Goal: Information Seeking & Learning: Learn about a topic

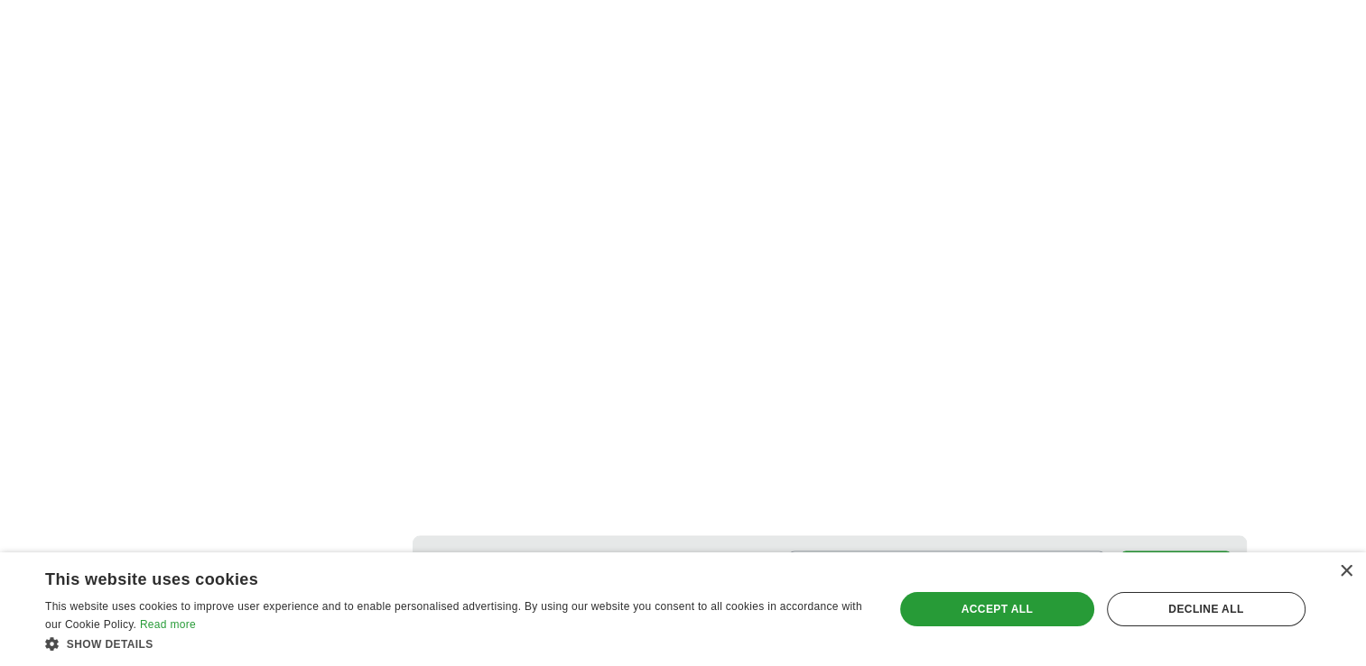
scroll to position [3340, 0]
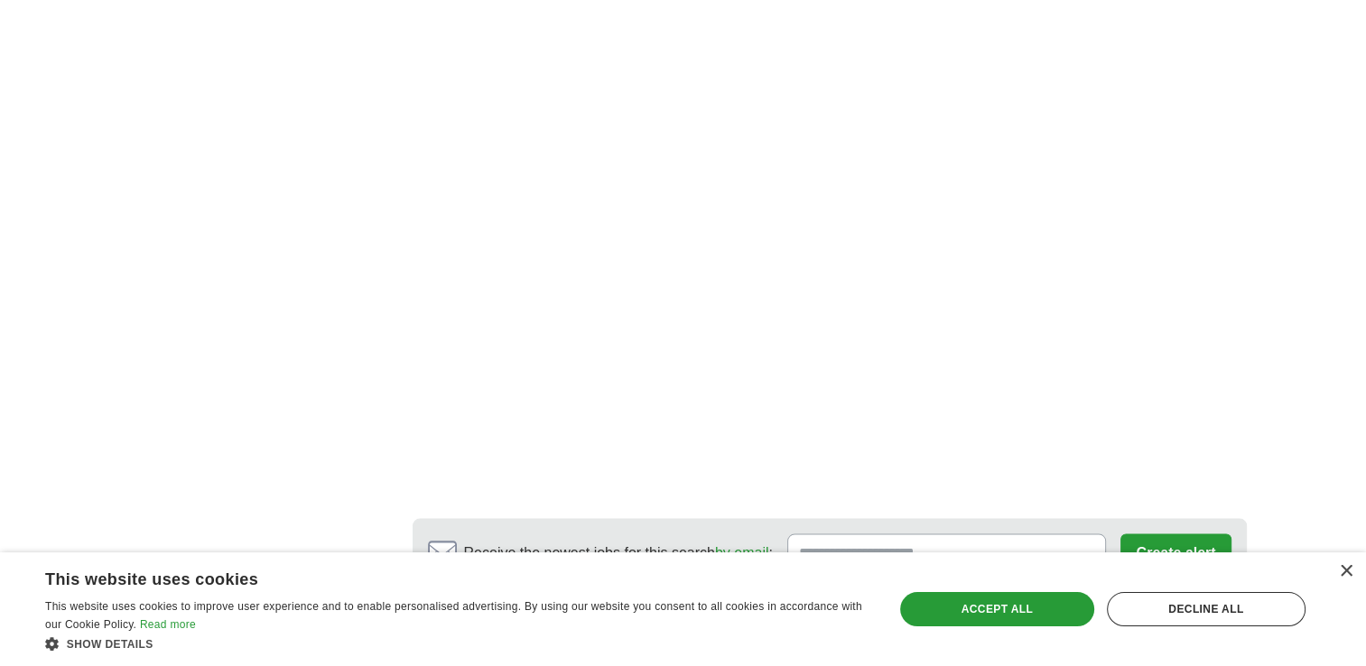
click at [673, 627] on link "2" at bounding box center [664, 646] width 32 height 38
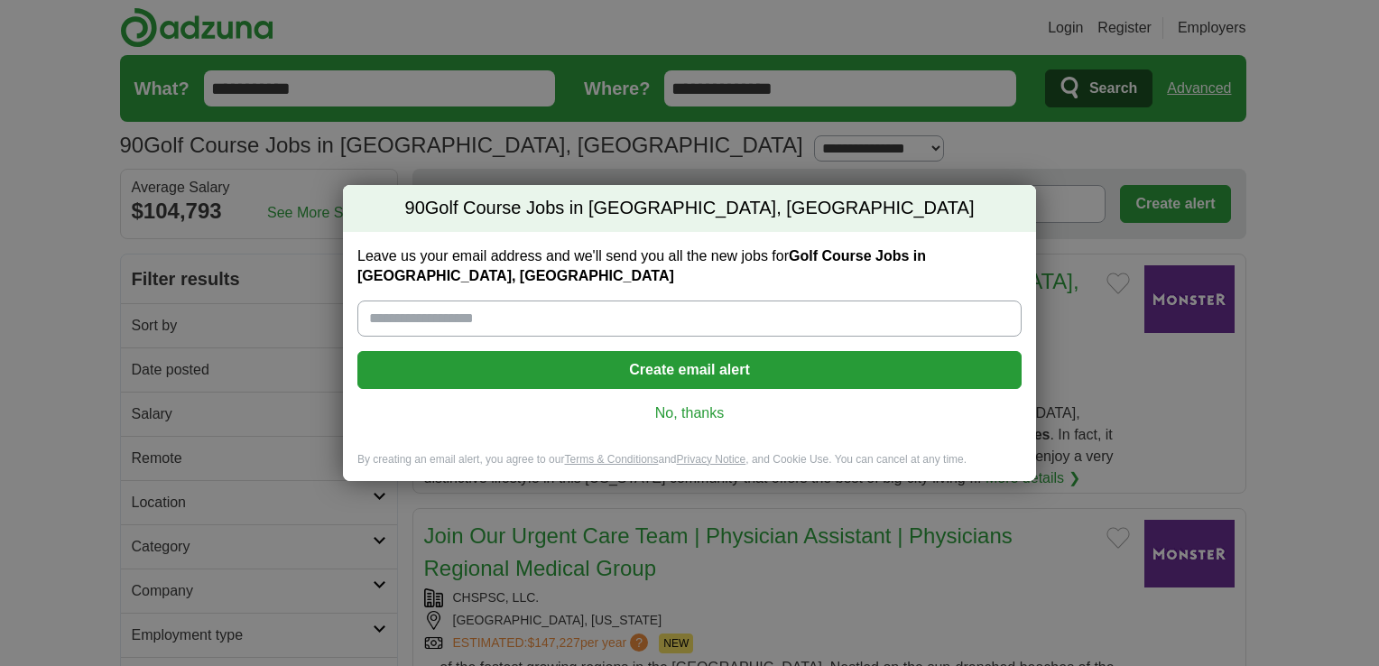
click at [711, 404] on link "No, thanks" at bounding box center [689, 413] width 635 height 20
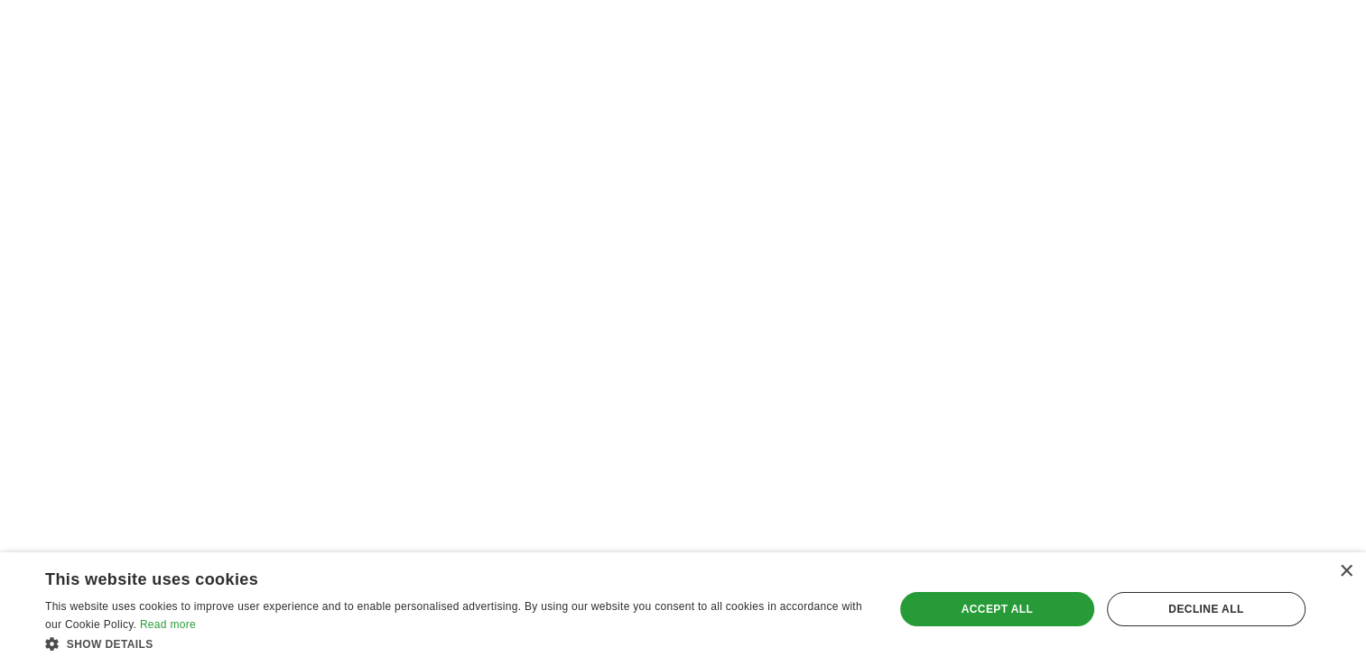
scroll to position [3249, 0]
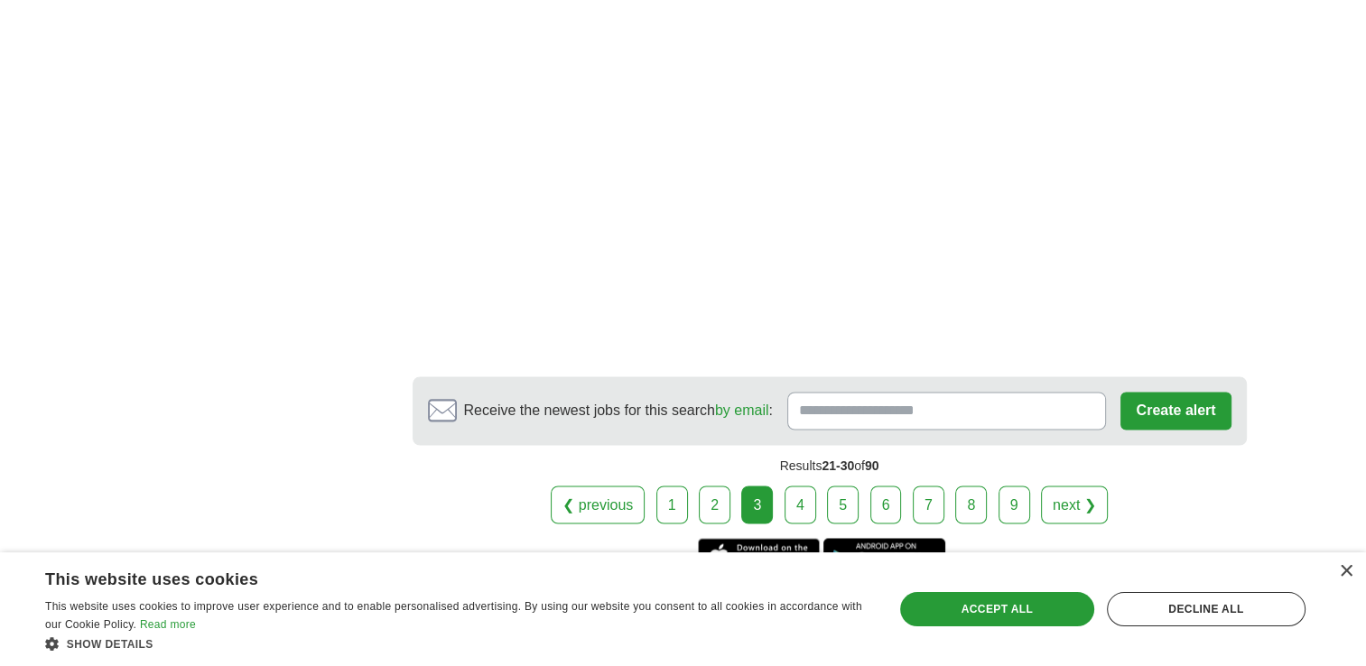
scroll to position [2993, 0]
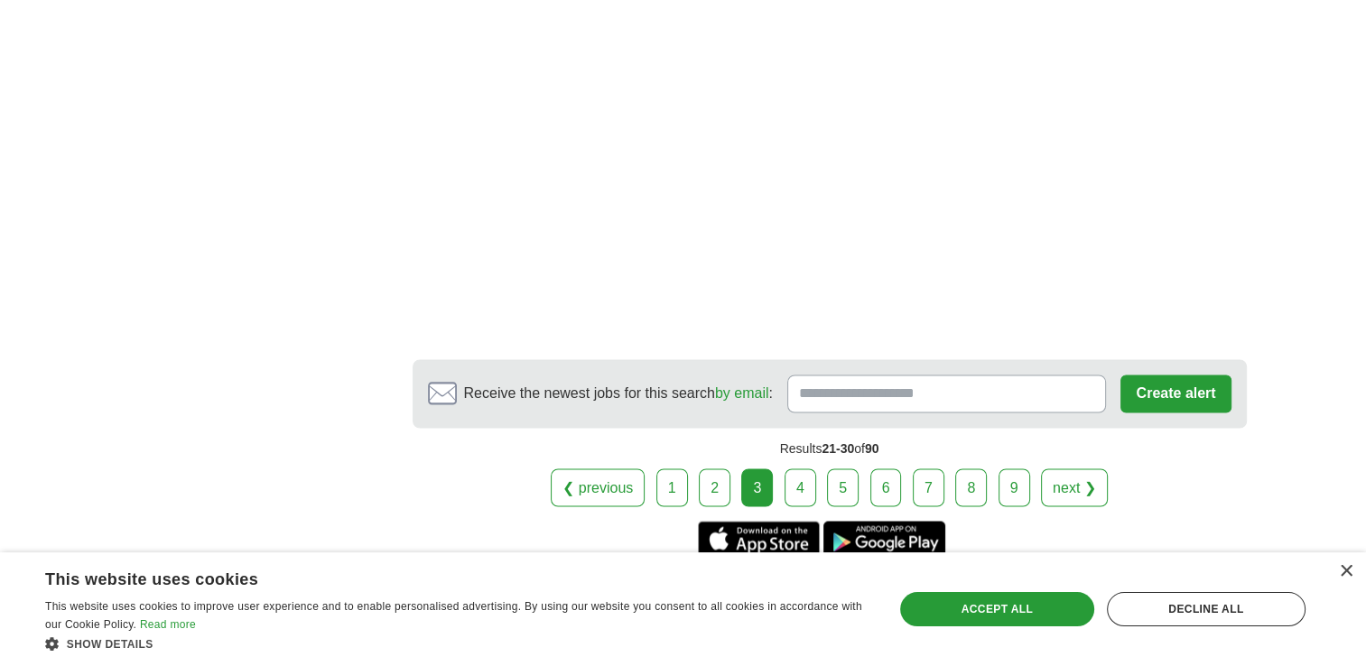
click at [787, 468] on link "4" at bounding box center [800, 487] width 32 height 38
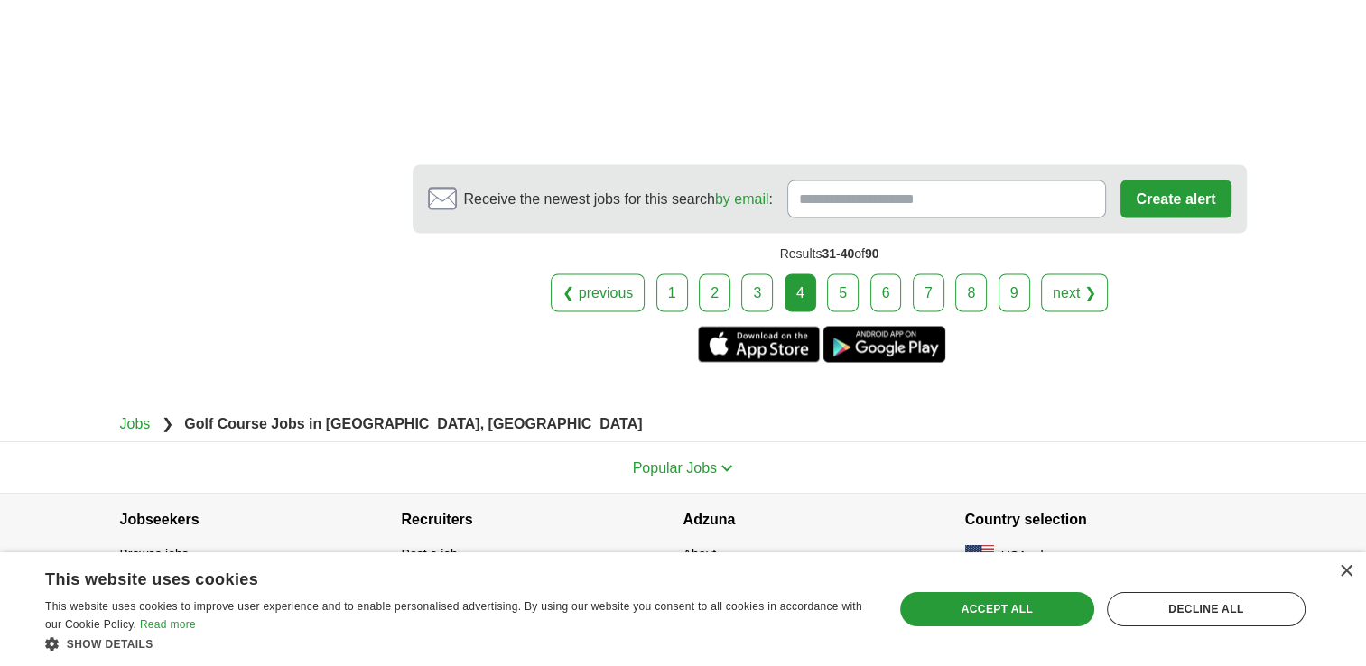
scroll to position [3311, 0]
click at [845, 280] on link "5" at bounding box center [843, 292] width 32 height 38
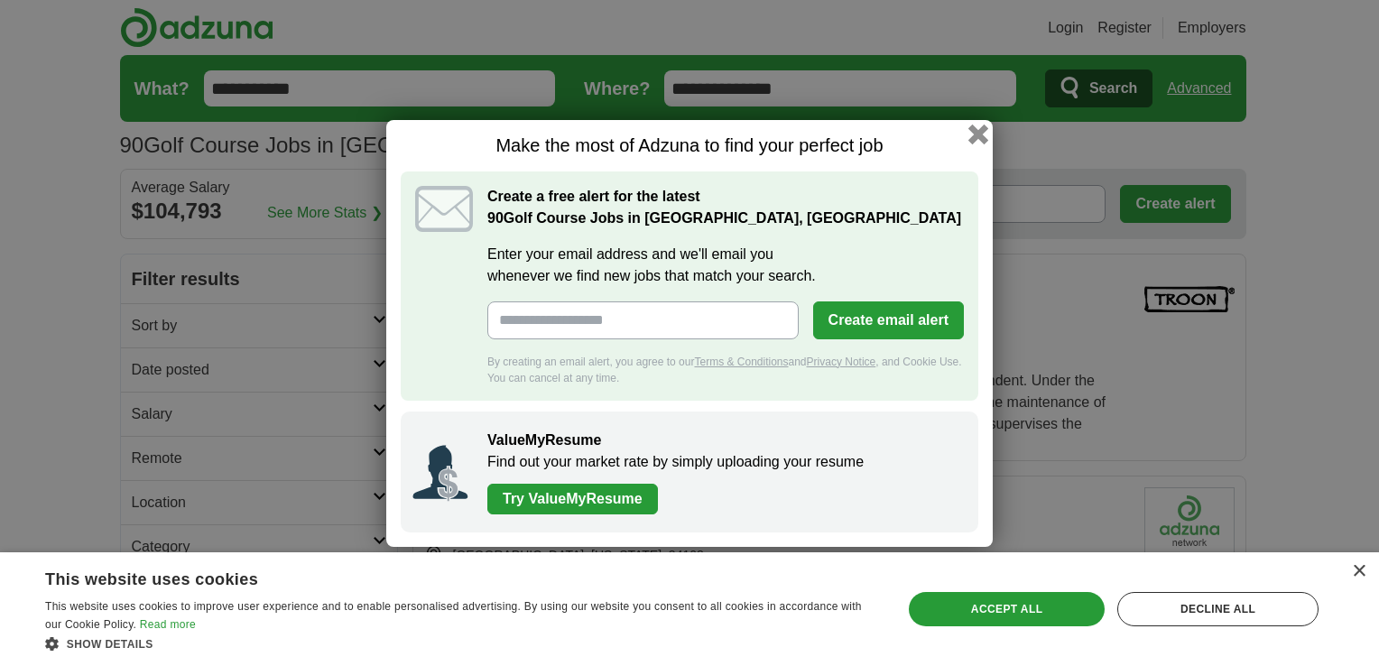
click at [976, 141] on button "button" at bounding box center [979, 134] width 20 height 20
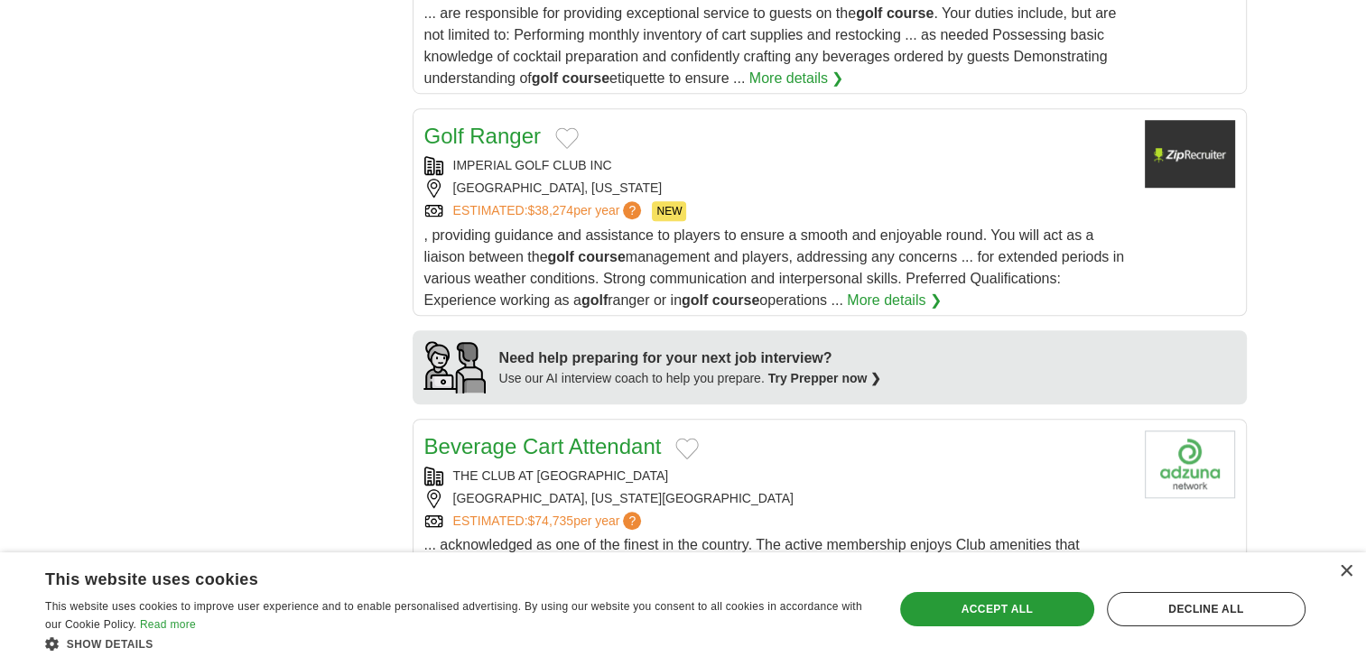
scroll to position [1354, 0]
click at [487, 123] on link "Golf Ranger" at bounding box center [482, 135] width 116 height 24
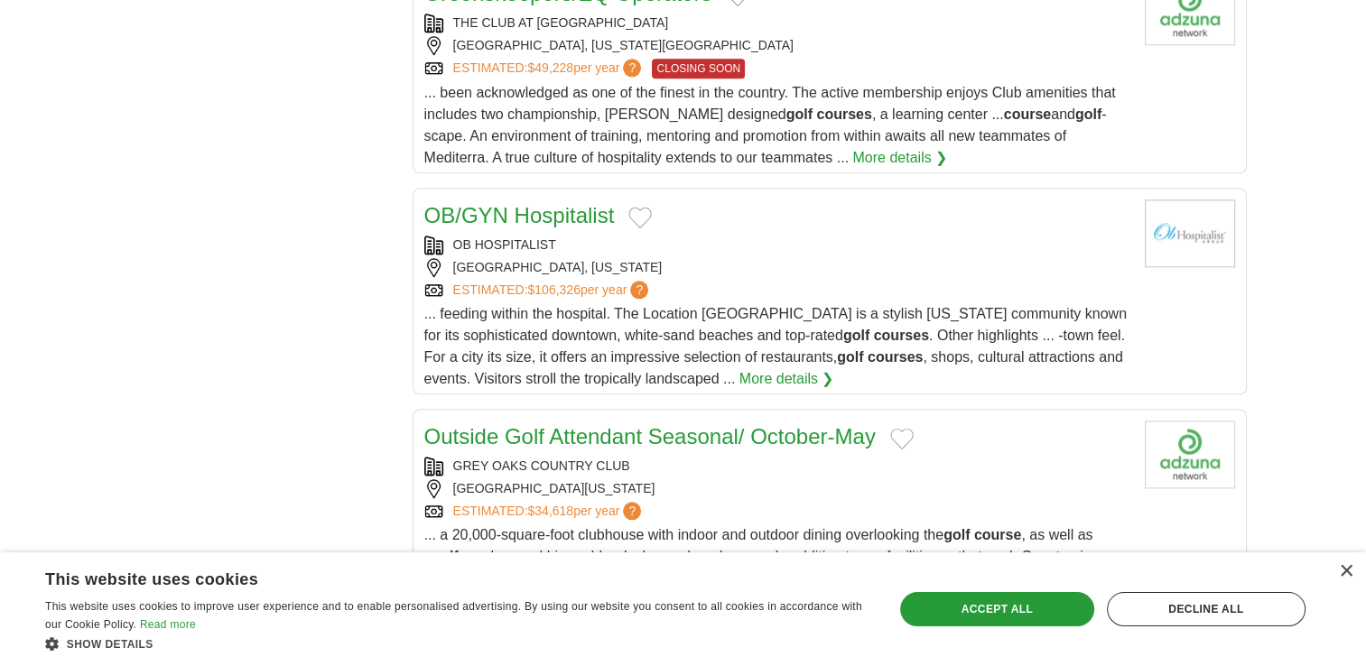
scroll to position [2076, 0]
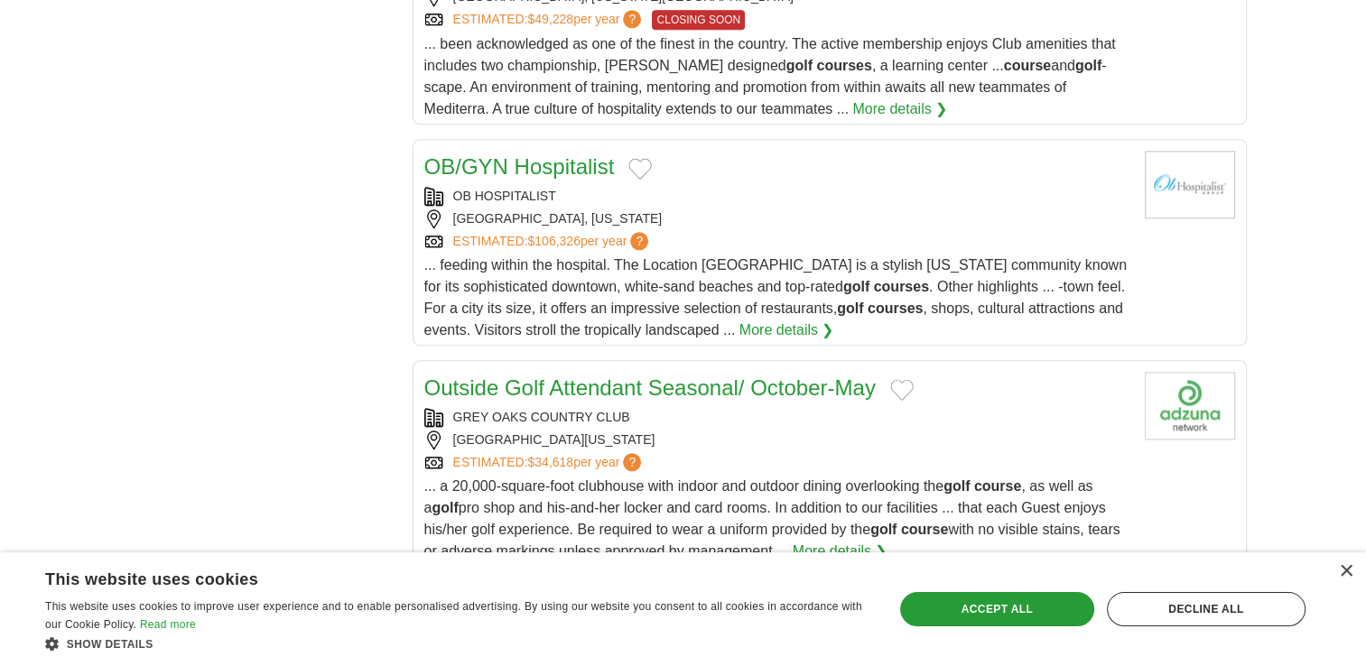
click at [682, 375] on link "Outside Golf Attendant Seasonal/ October-May" at bounding box center [649, 387] width 451 height 24
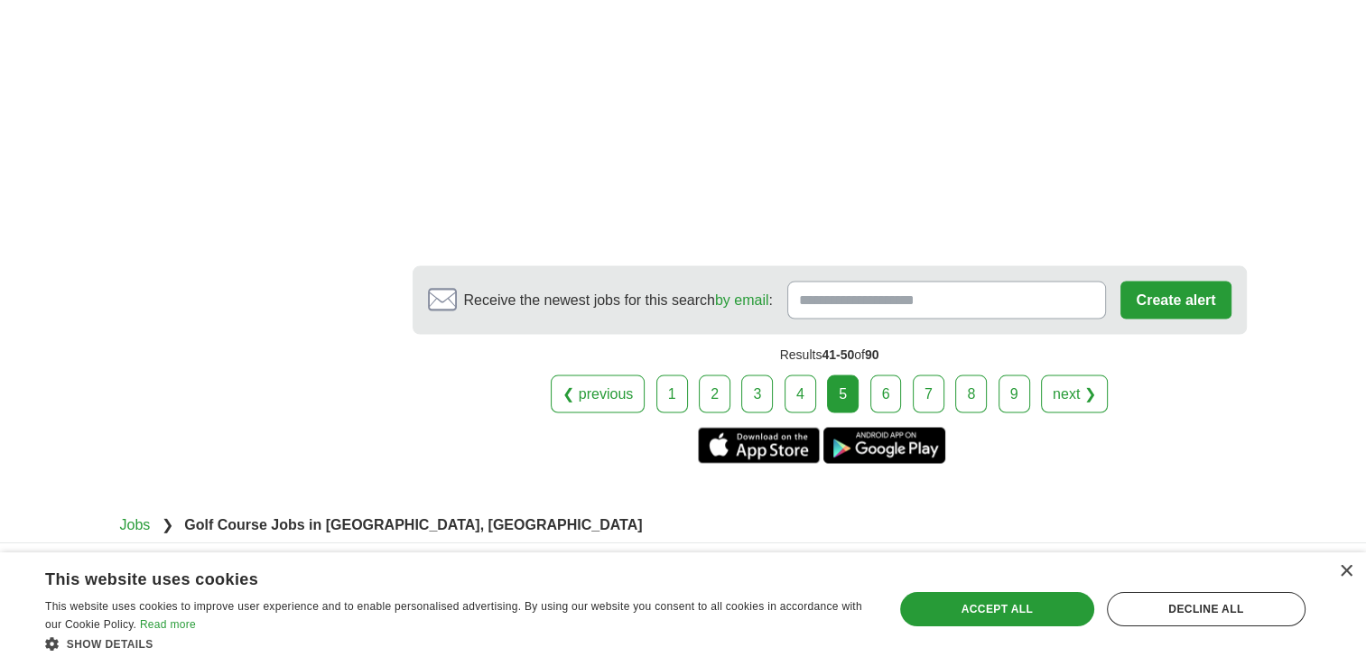
scroll to position [3430, 0]
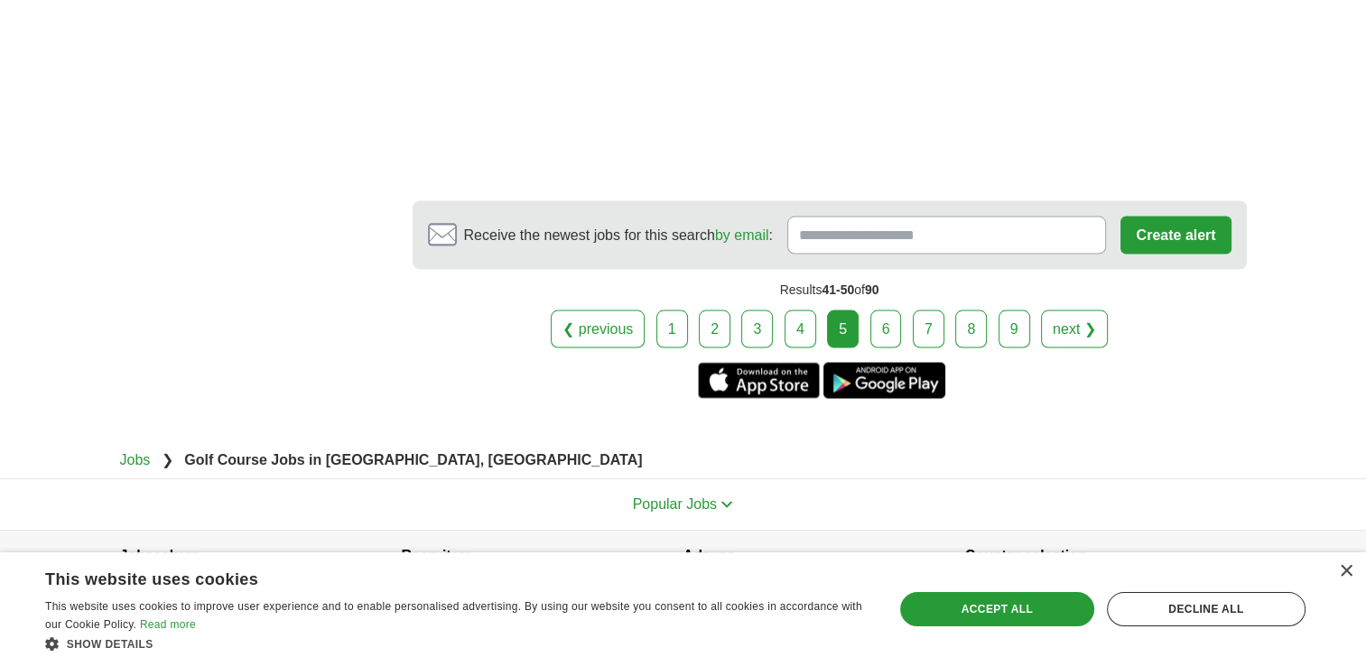
click at [882, 313] on link "6" at bounding box center [886, 330] width 32 height 38
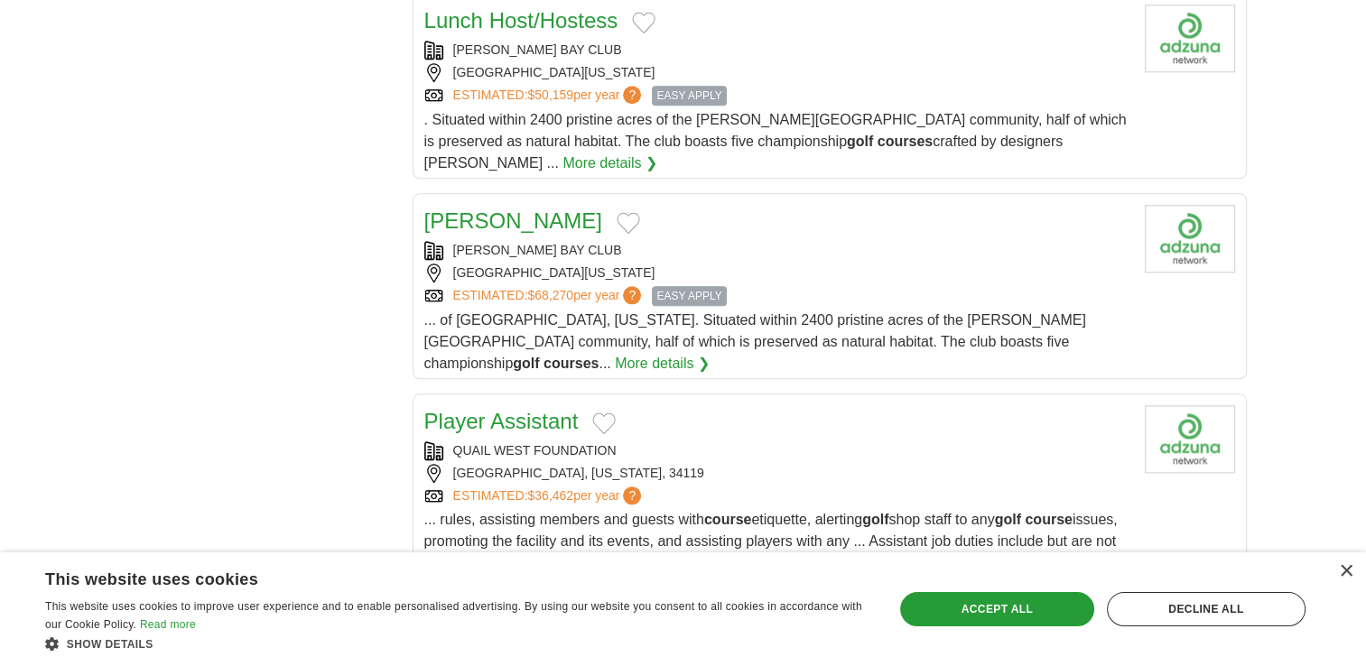
scroll to position [1805, 0]
click at [669, 440] on div "QUAIL WEST FOUNDATION" at bounding box center [777, 449] width 706 height 19
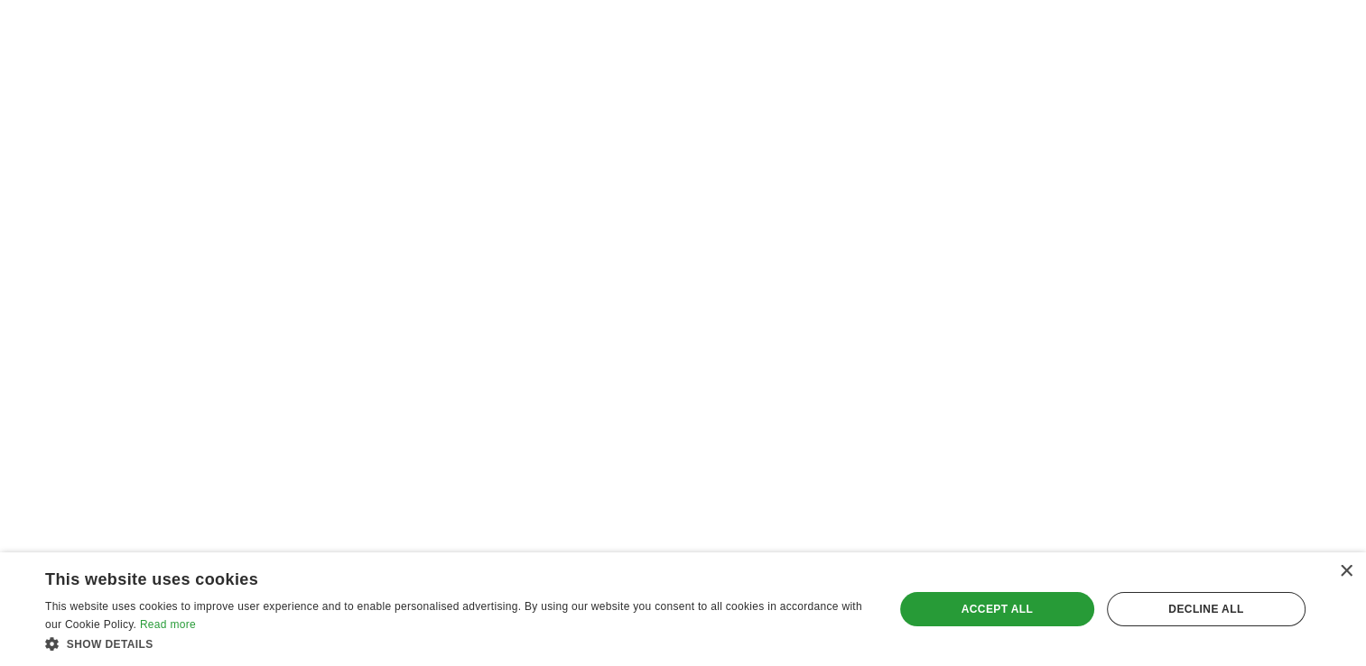
scroll to position [3247, 0]
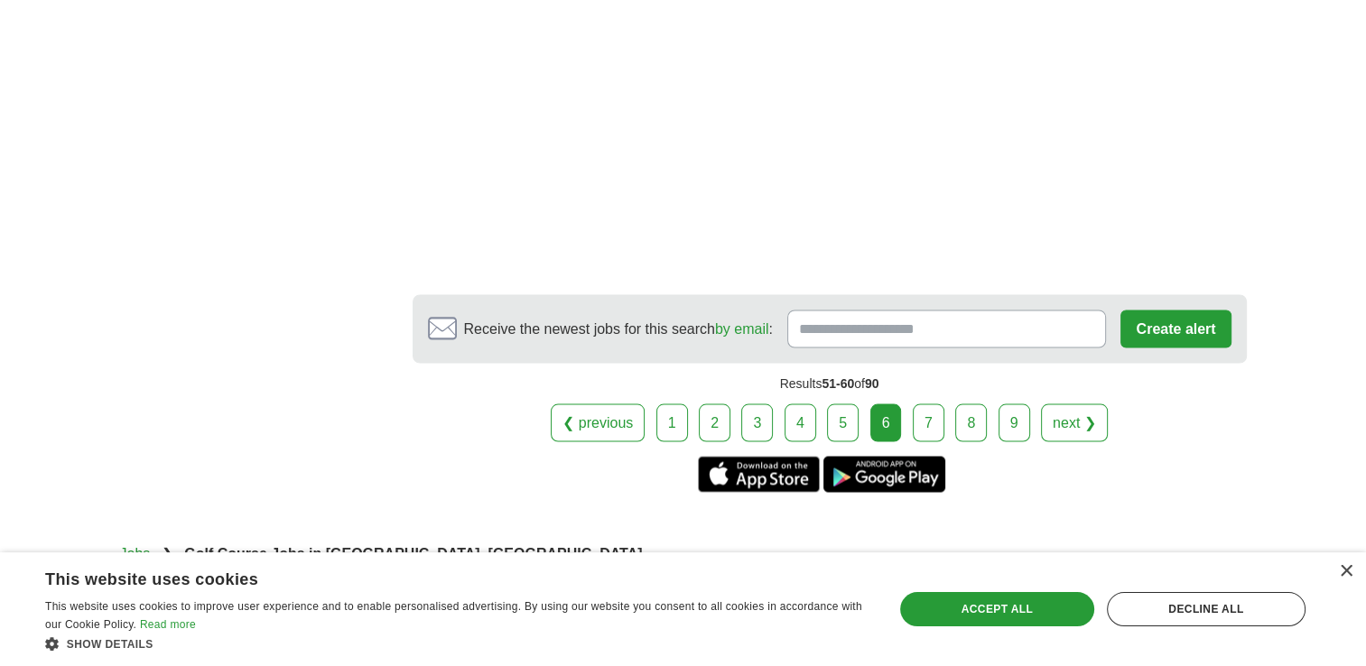
click at [845, 403] on link "5" at bounding box center [843, 422] width 32 height 38
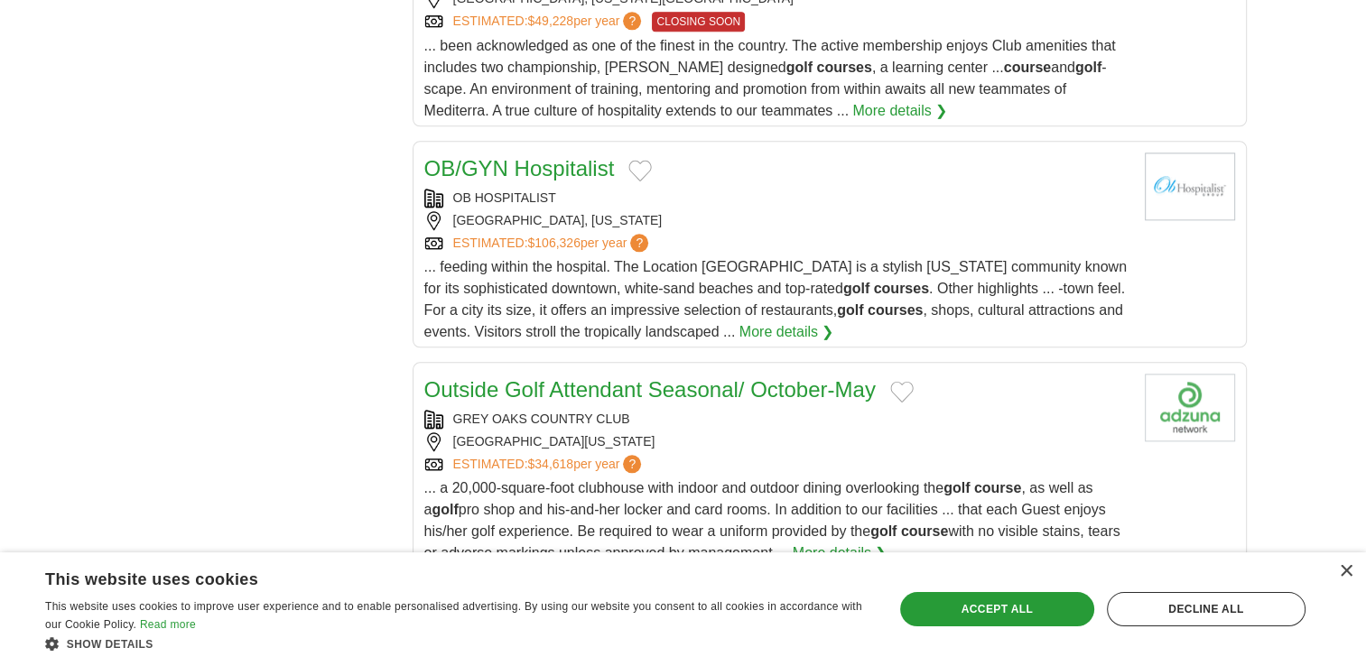
scroll to position [2076, 0]
click at [623, 375] on link "Outside Golf Attendant Seasonal/ October-May" at bounding box center [649, 387] width 451 height 24
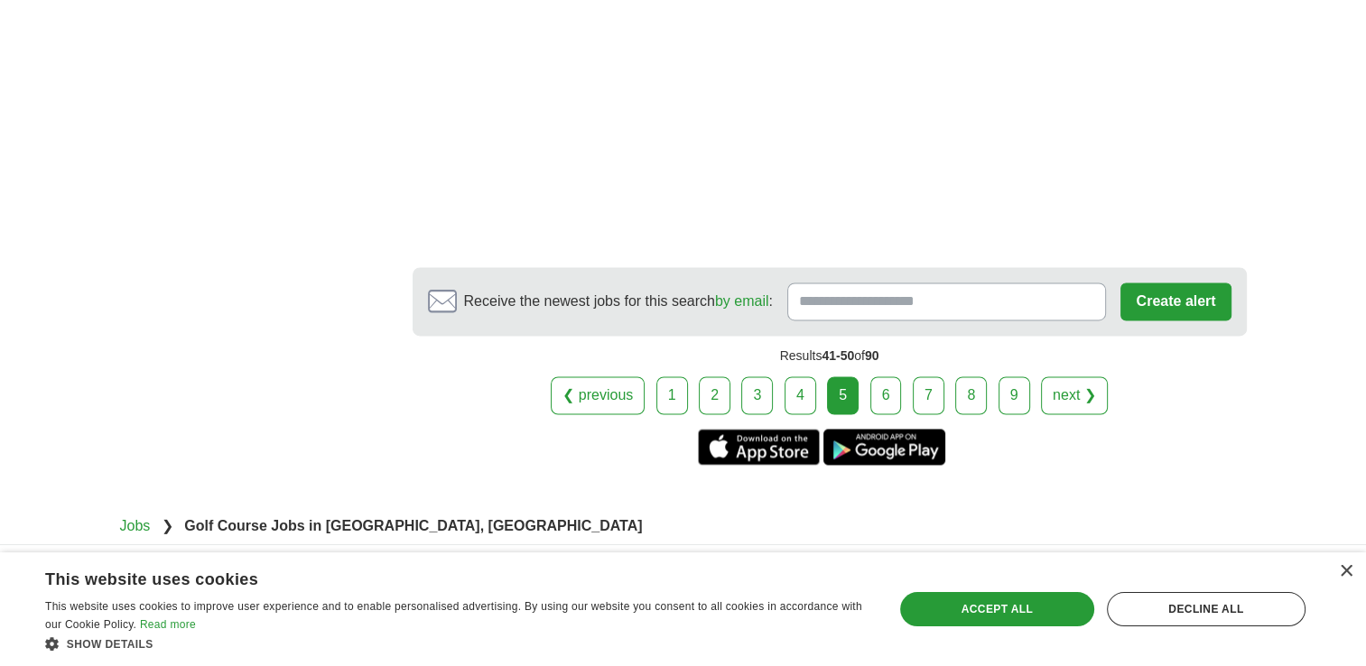
scroll to position [2902, 0]
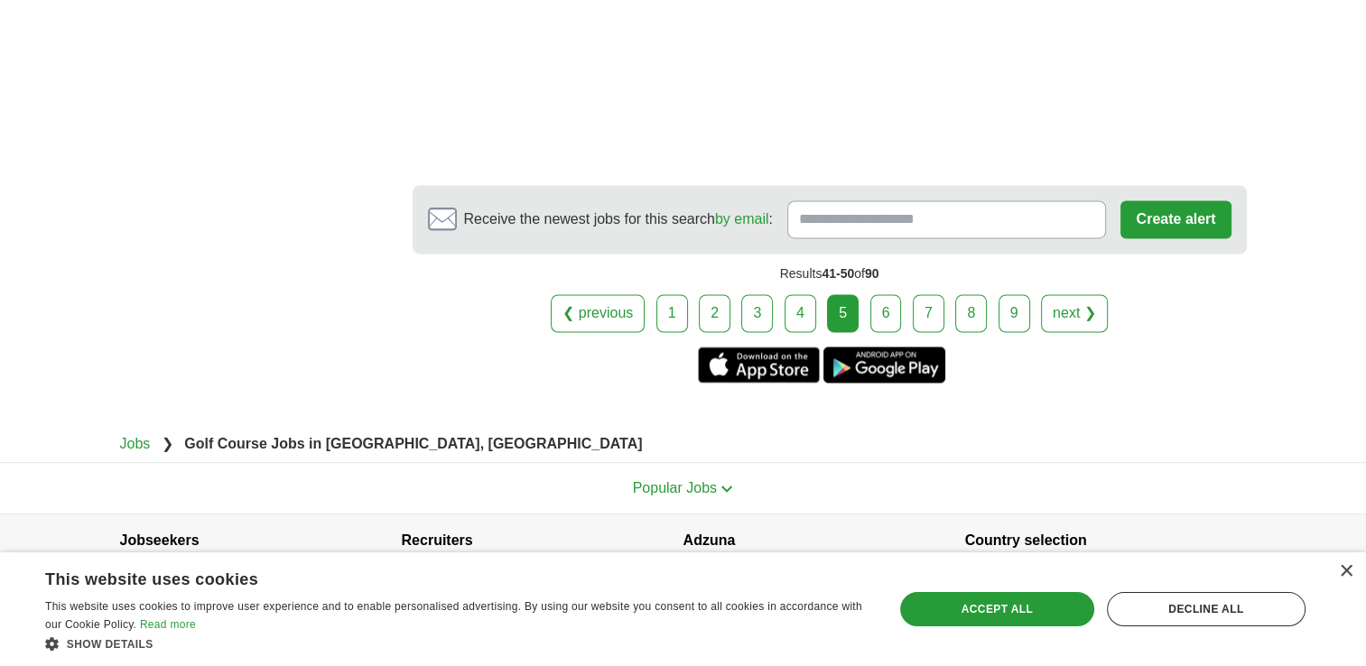
click at [885, 294] on link "6" at bounding box center [886, 313] width 32 height 38
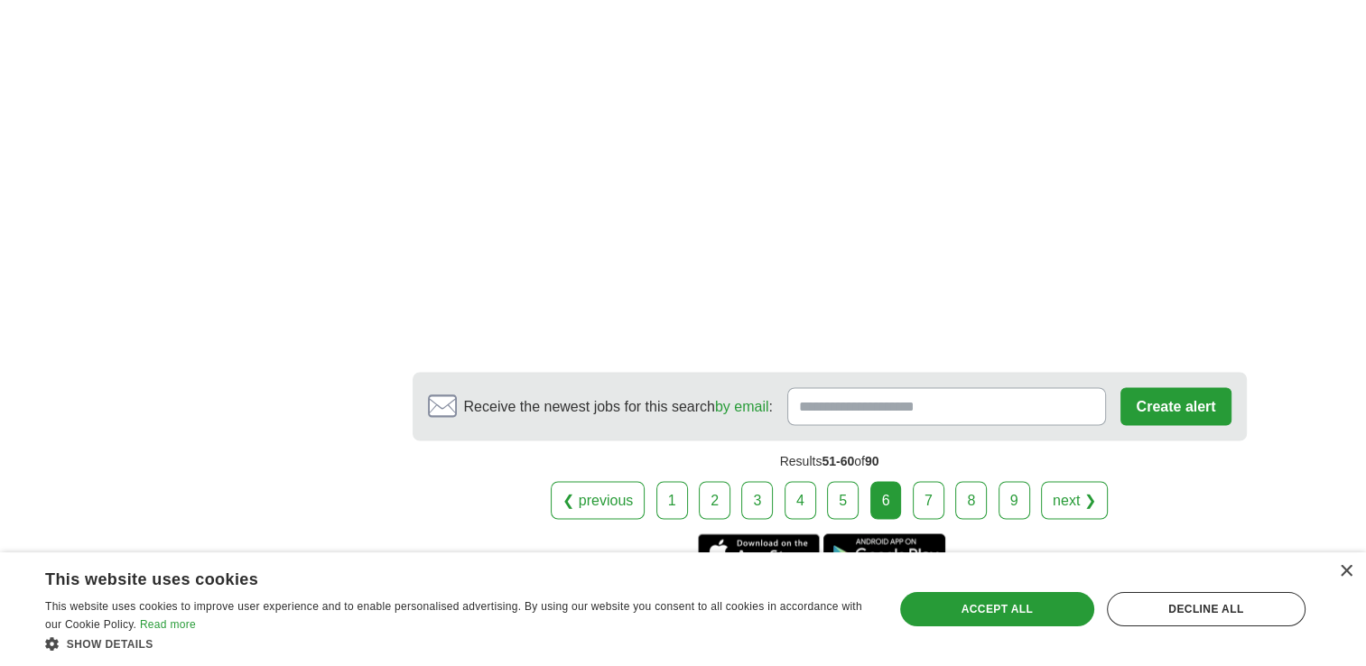
scroll to position [3159, 0]
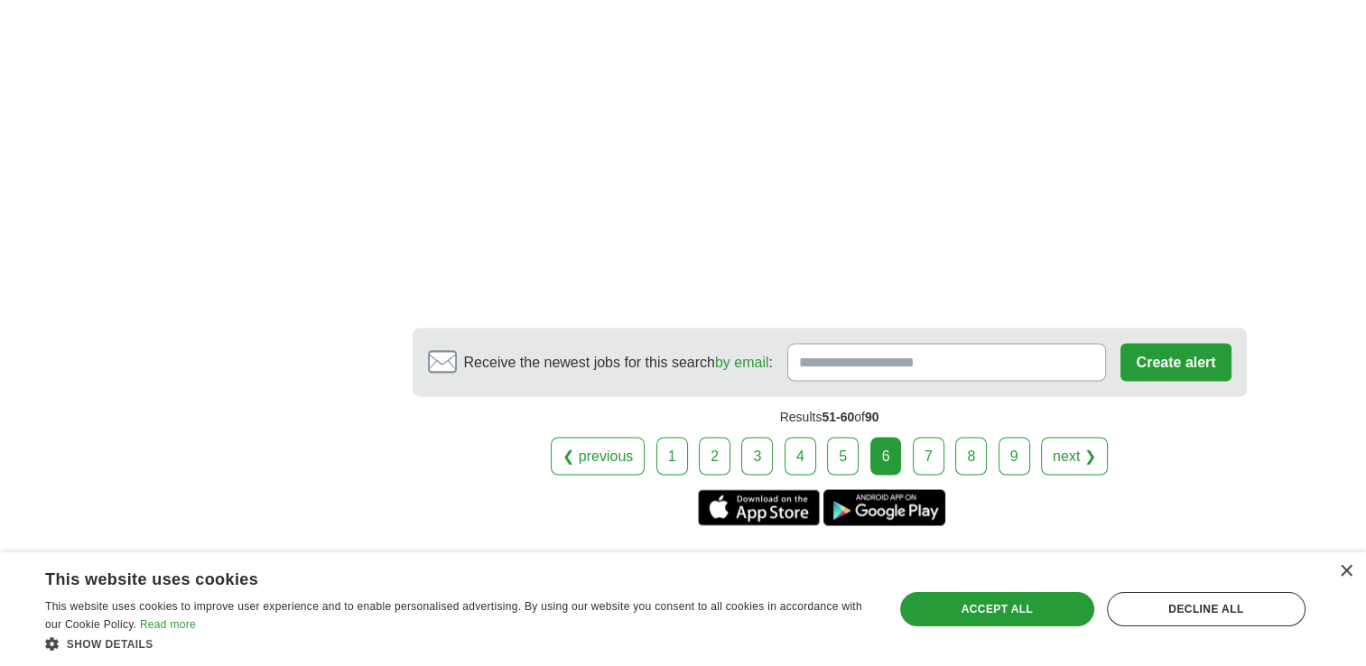
click at [926, 437] on link "7" at bounding box center [929, 456] width 32 height 38
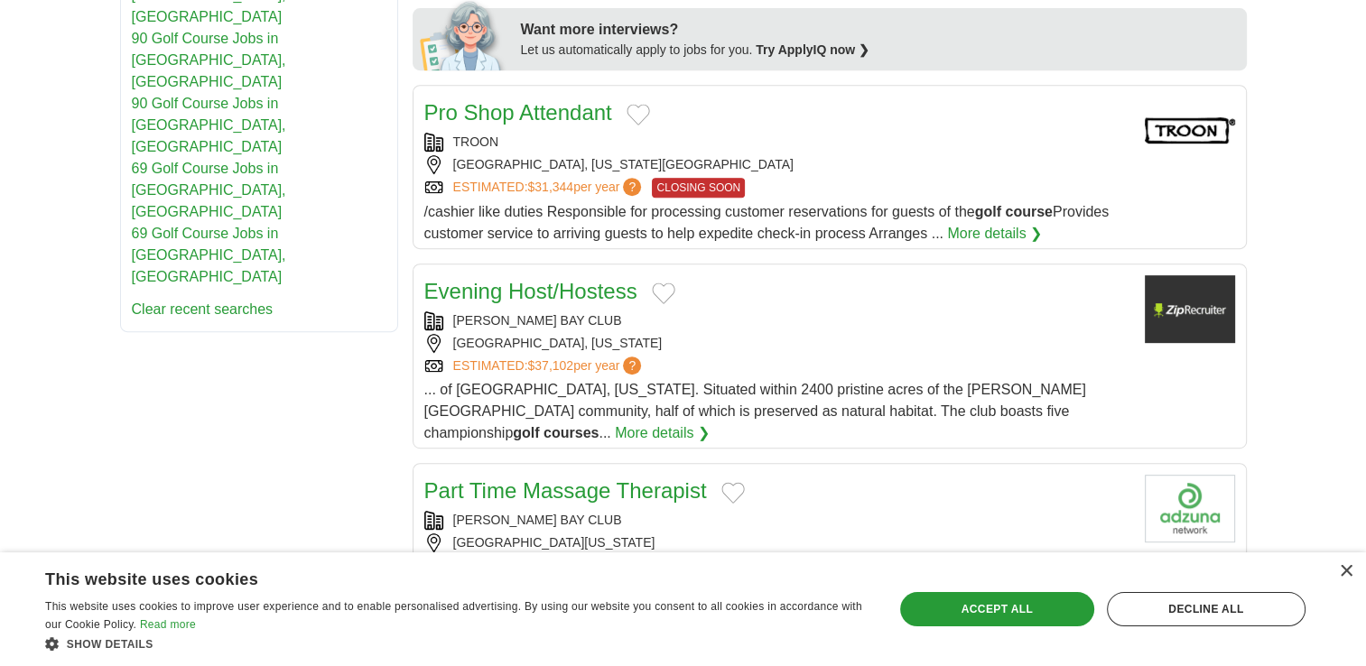
scroll to position [722, 0]
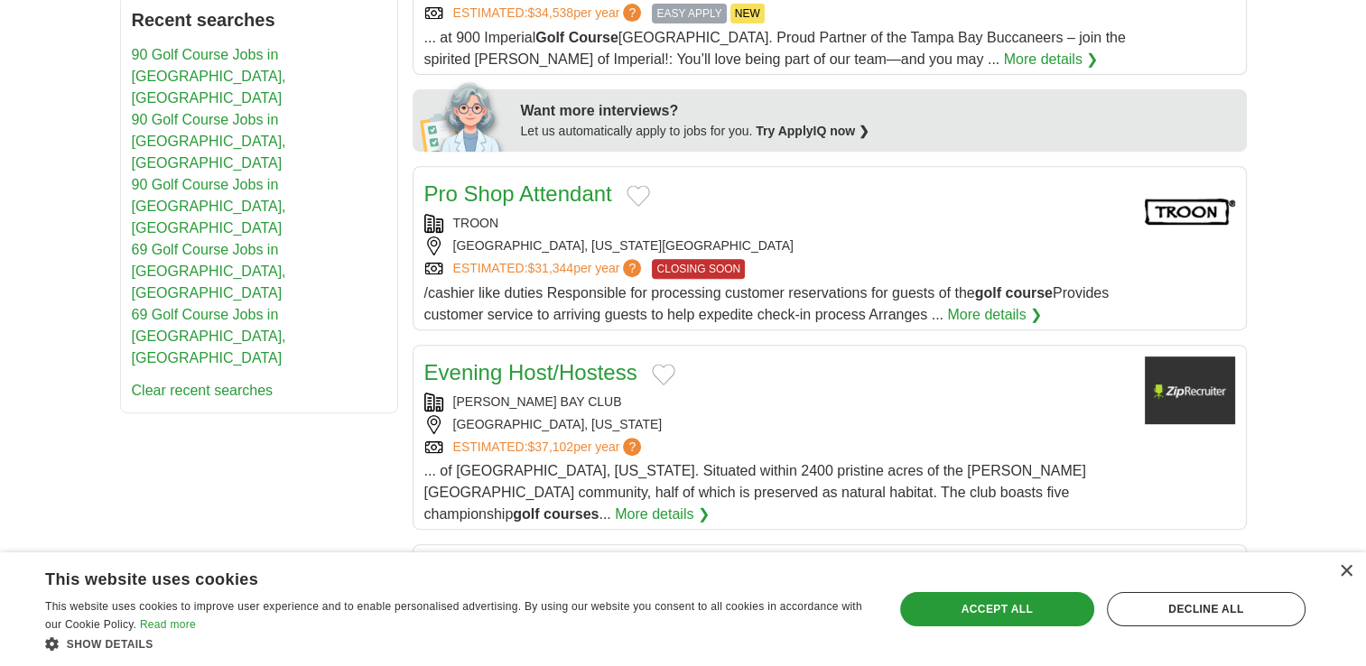
click at [697, 187] on div "Pro Shop Attendant [GEOGRAPHIC_DATA] [GEOGRAPHIC_DATA], [US_STATE], 34112 ESTIM…" at bounding box center [777, 252] width 706 height 148
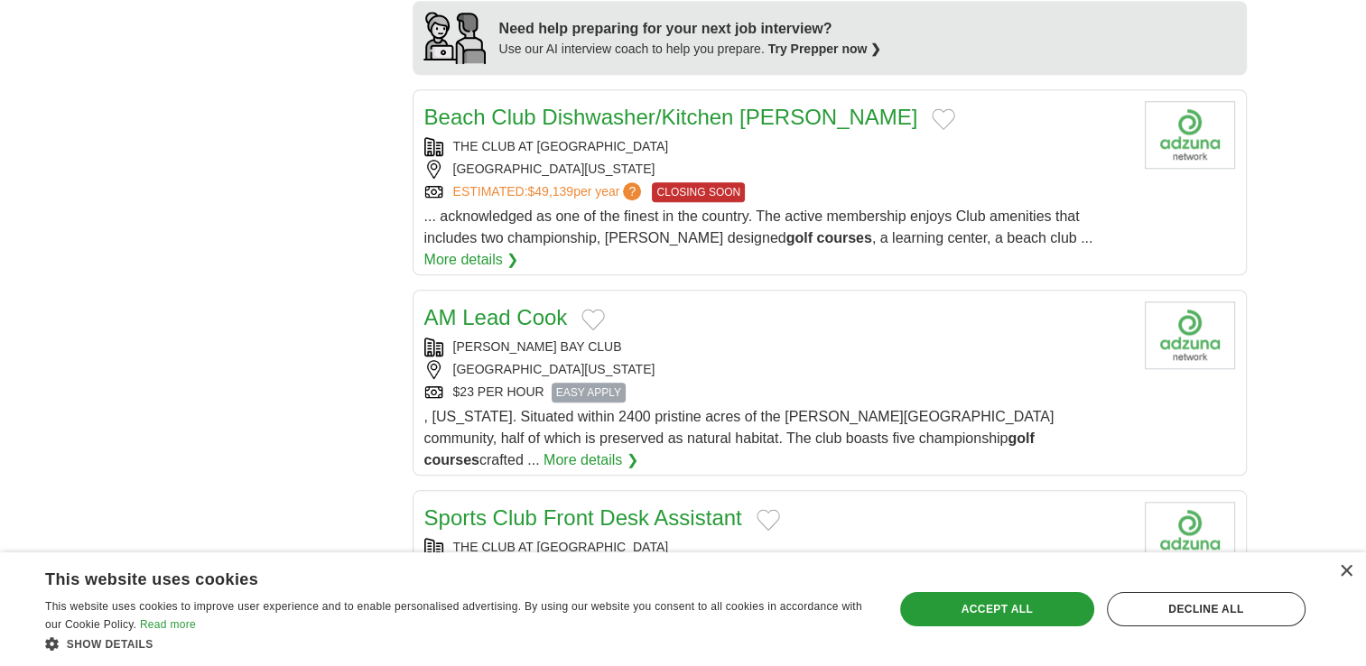
scroll to position [1534, 0]
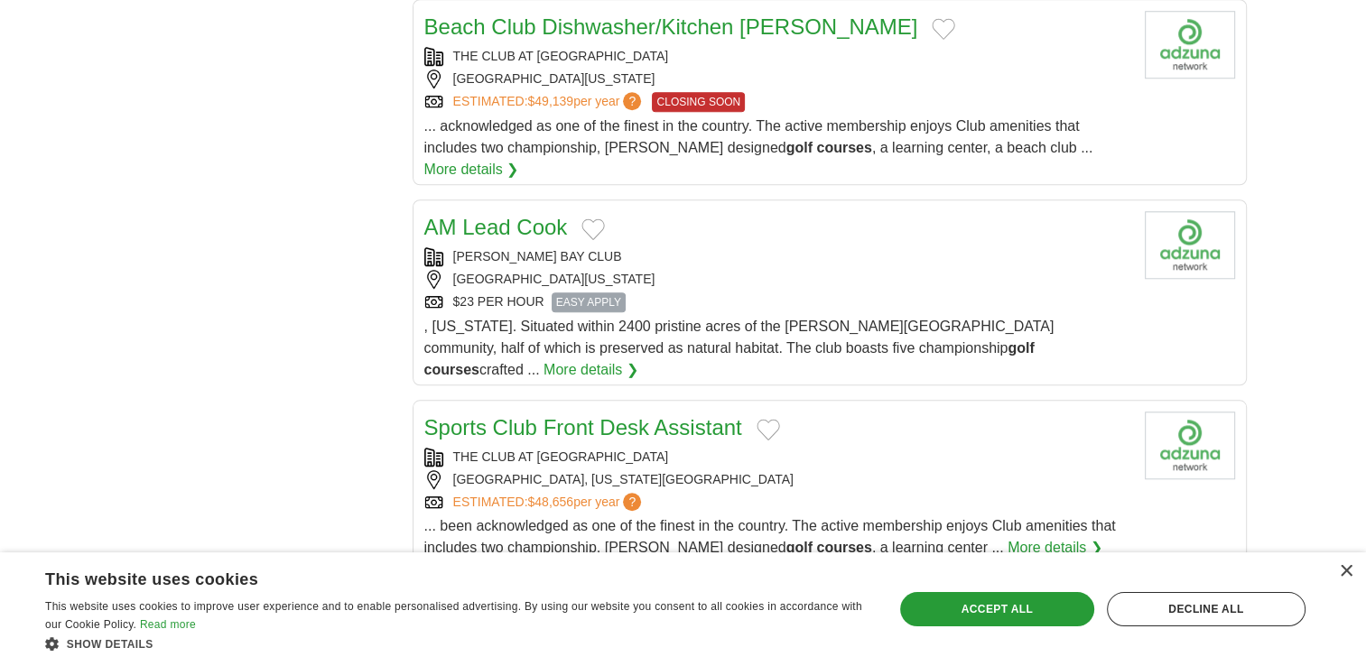
click at [1012, 537] on link "More details ❯" at bounding box center [1054, 548] width 95 height 22
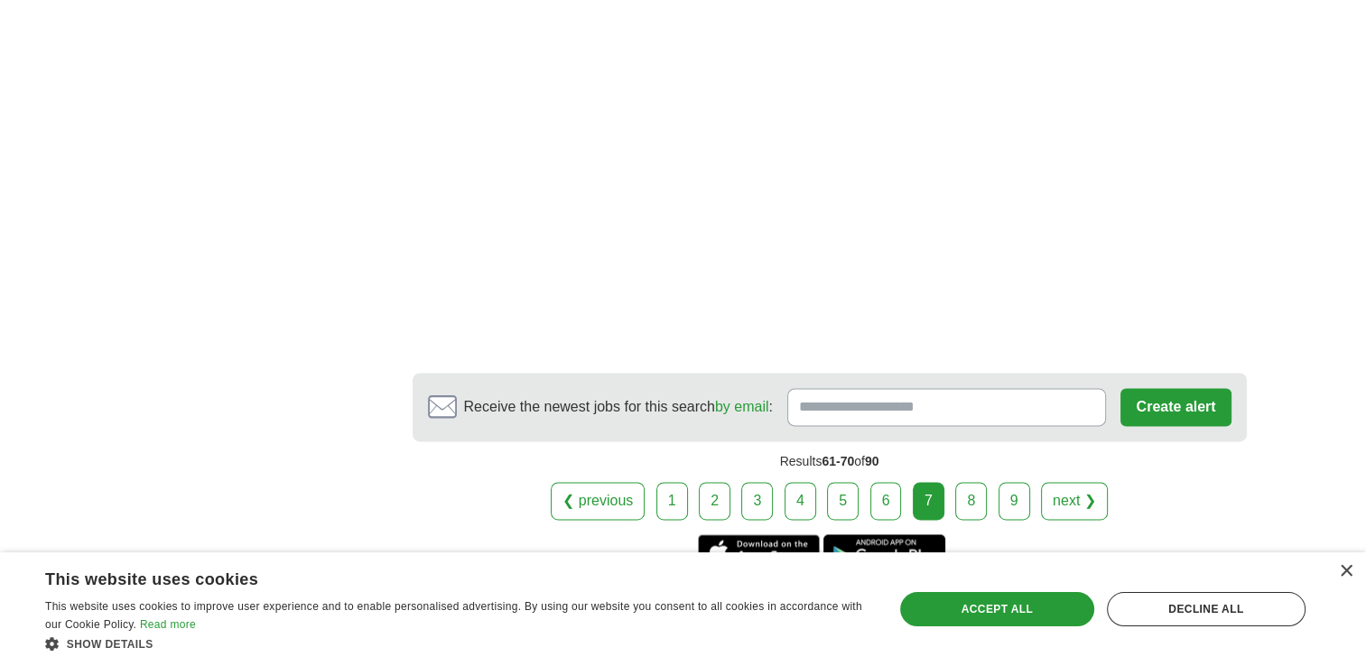
scroll to position [2437, 0]
click at [978, 481] on link "8" at bounding box center [971, 500] width 32 height 38
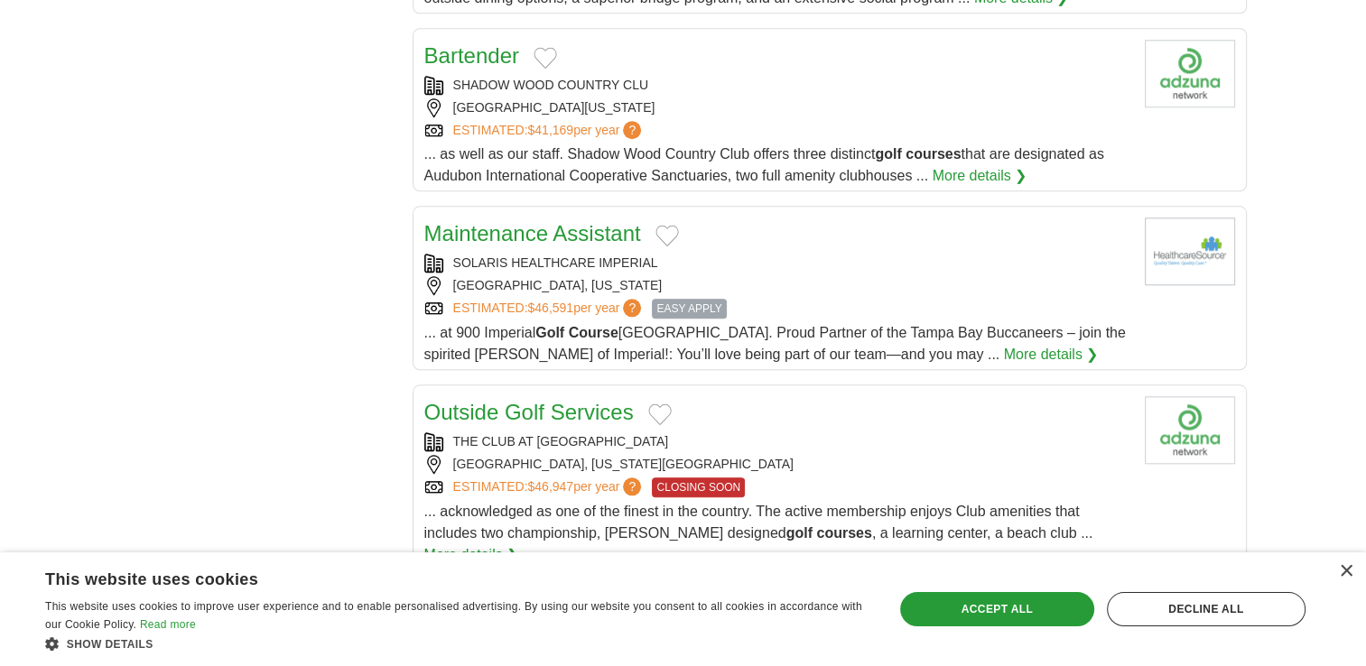
scroll to position [1805, 0]
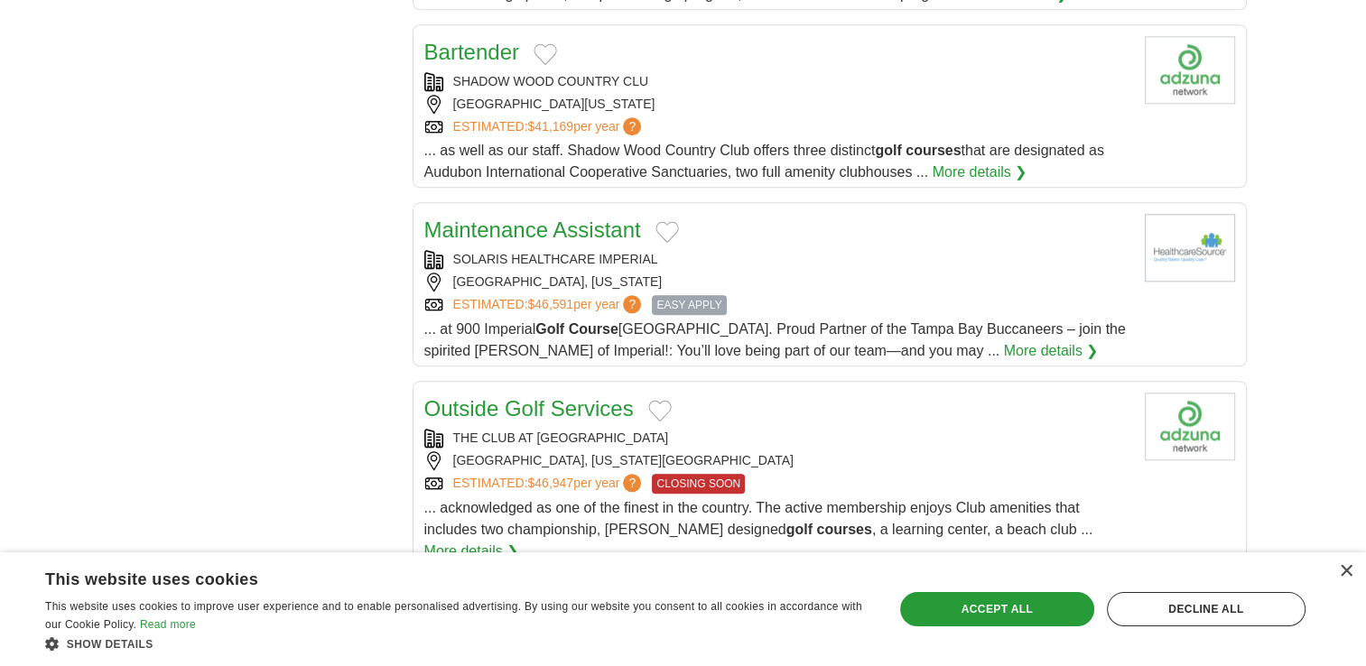
click at [527, 396] on link "Outside Golf Services" at bounding box center [528, 408] width 209 height 24
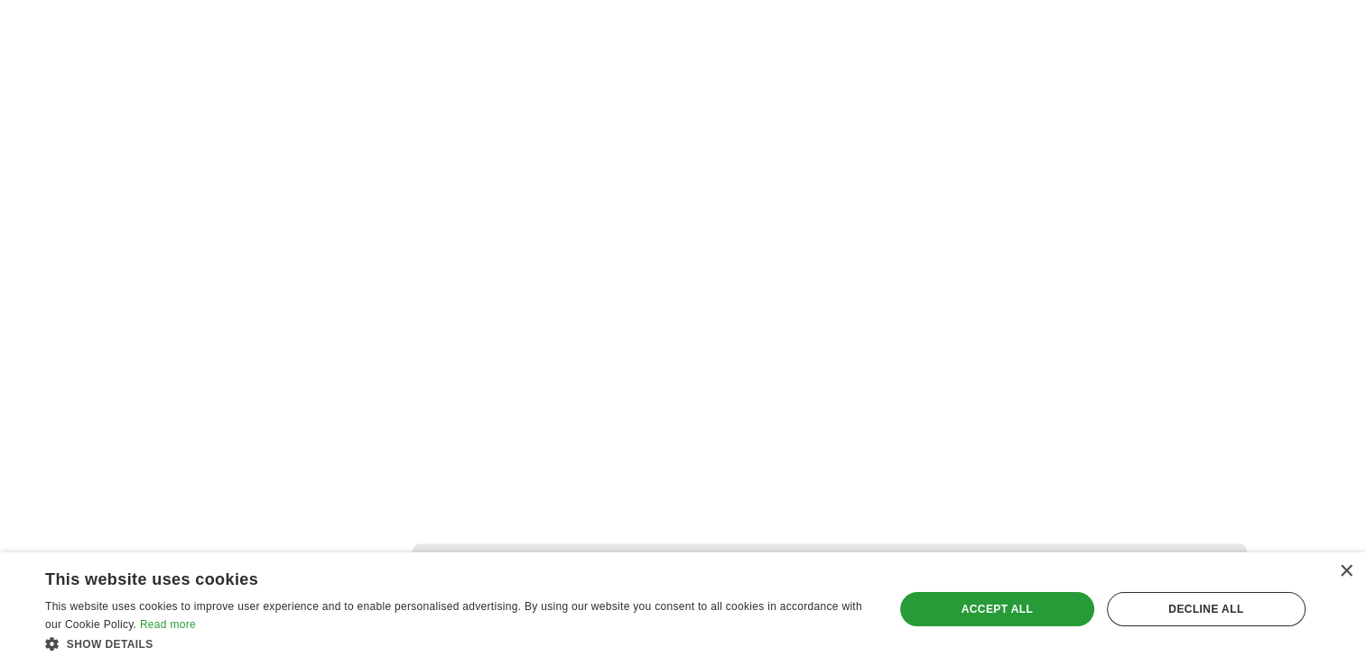
scroll to position [2798, 0]
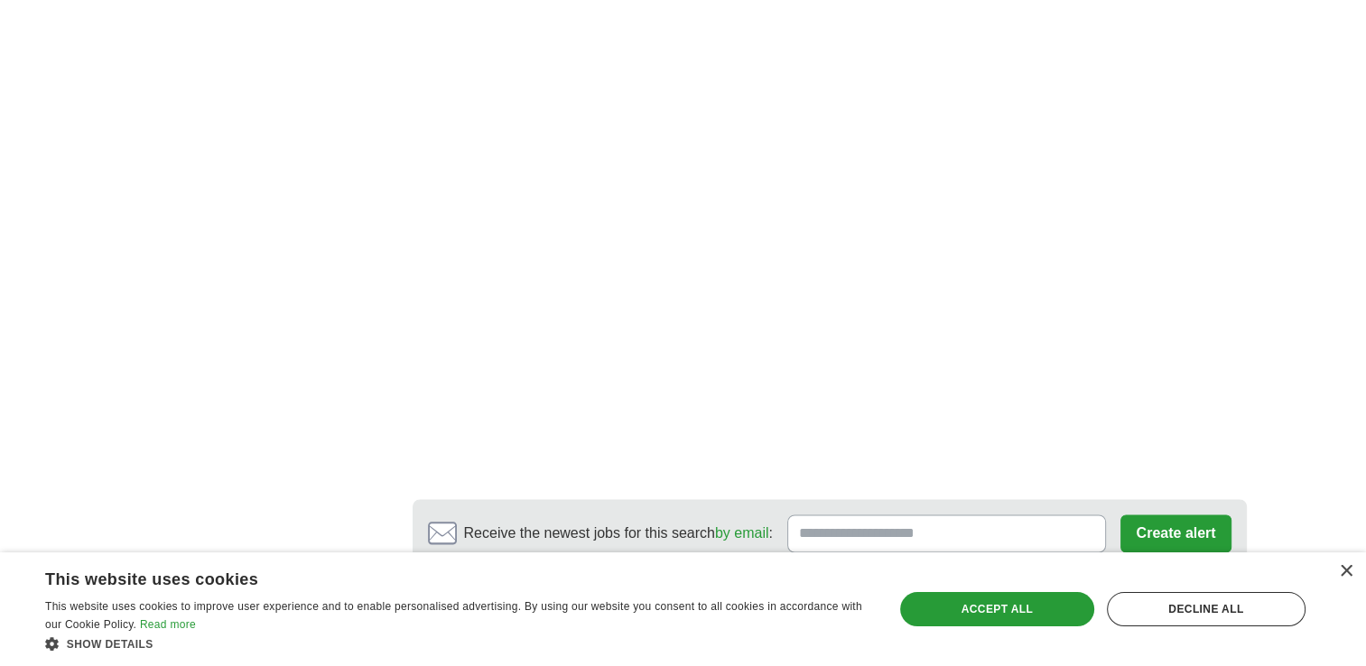
click at [1007, 608] on link "9" at bounding box center [1014, 627] width 32 height 38
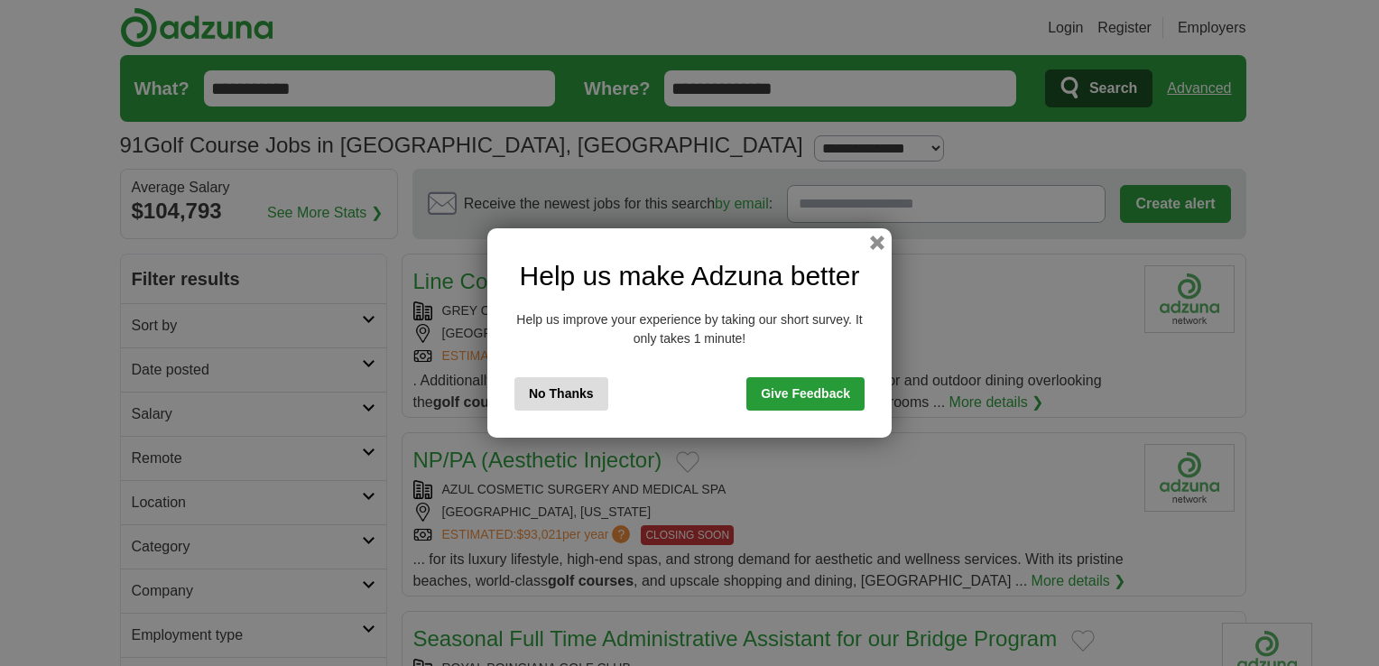
click at [558, 386] on button "No Thanks" at bounding box center [562, 393] width 94 height 33
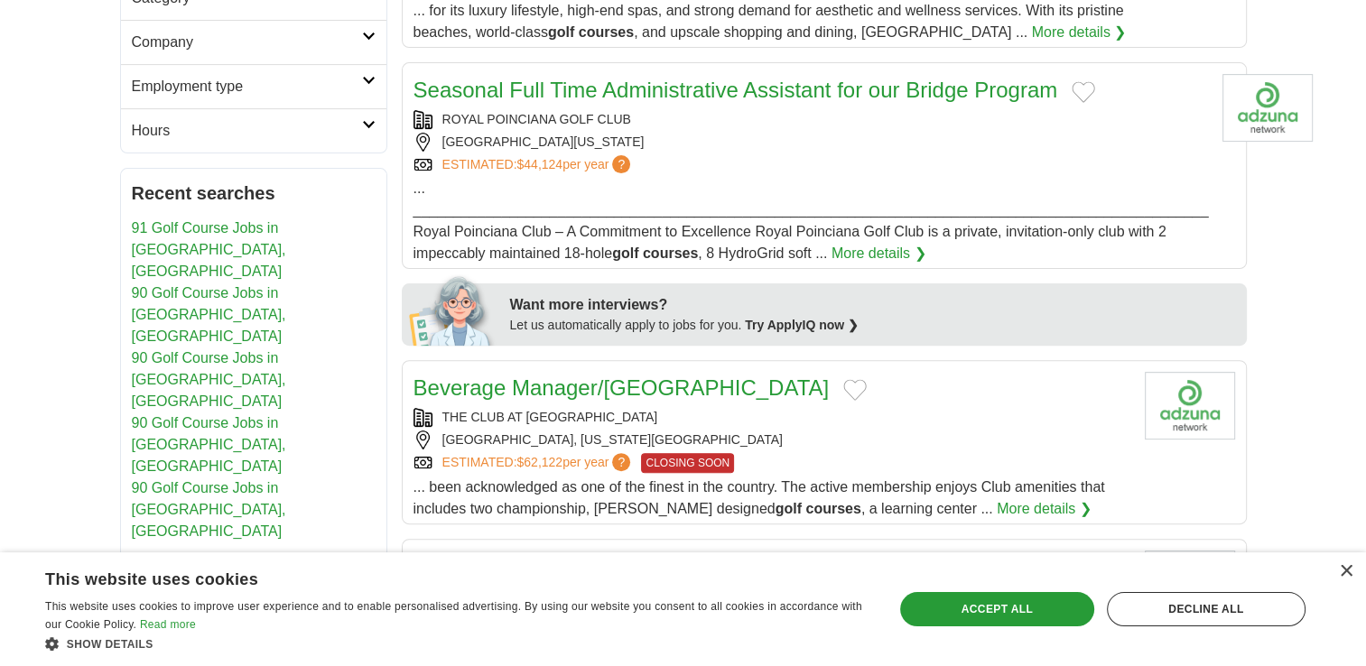
scroll to position [490, 0]
